Goal: Transaction & Acquisition: Download file/media

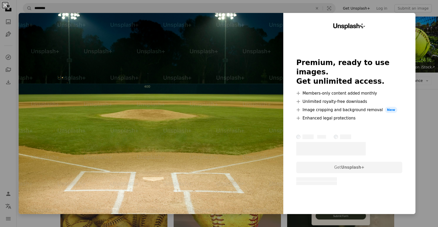
scroll to position [202, 0]
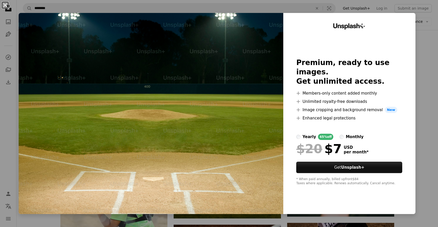
click at [6, 6] on button "An X shape" at bounding box center [5, 5] width 6 height 6
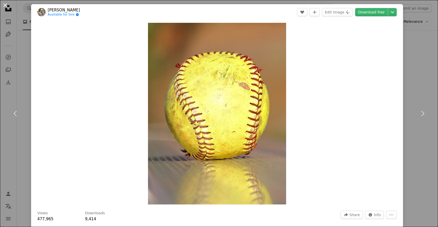
click at [3, 4] on button "An X shape" at bounding box center [5, 5] width 6 height 6
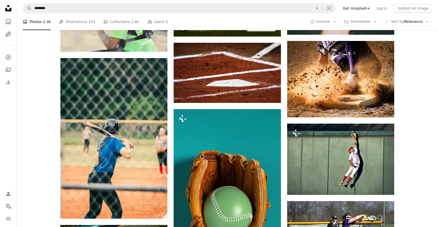
scroll to position [380, 0]
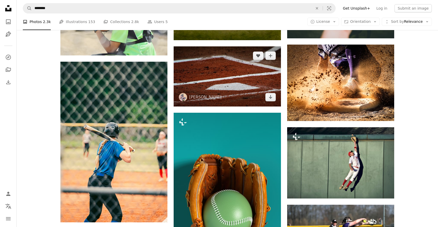
click at [224, 77] on img at bounding box center [227, 76] width 107 height 60
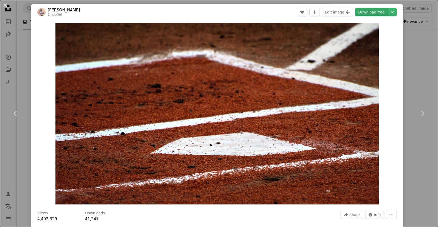
click at [377, 12] on link "Download free" at bounding box center [371, 12] width 33 height 8
